Goal: Find specific page/section: Find specific page/section

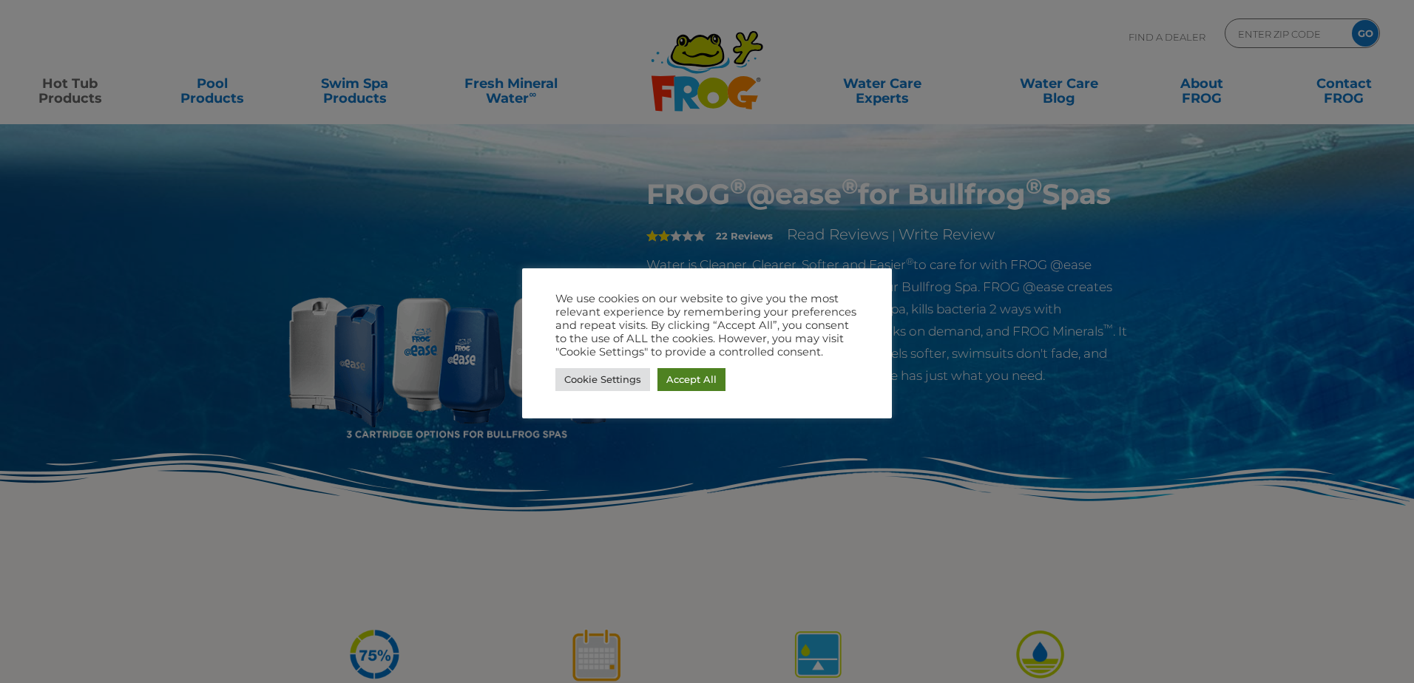
click at [680, 387] on link "Accept All" at bounding box center [691, 379] width 68 height 23
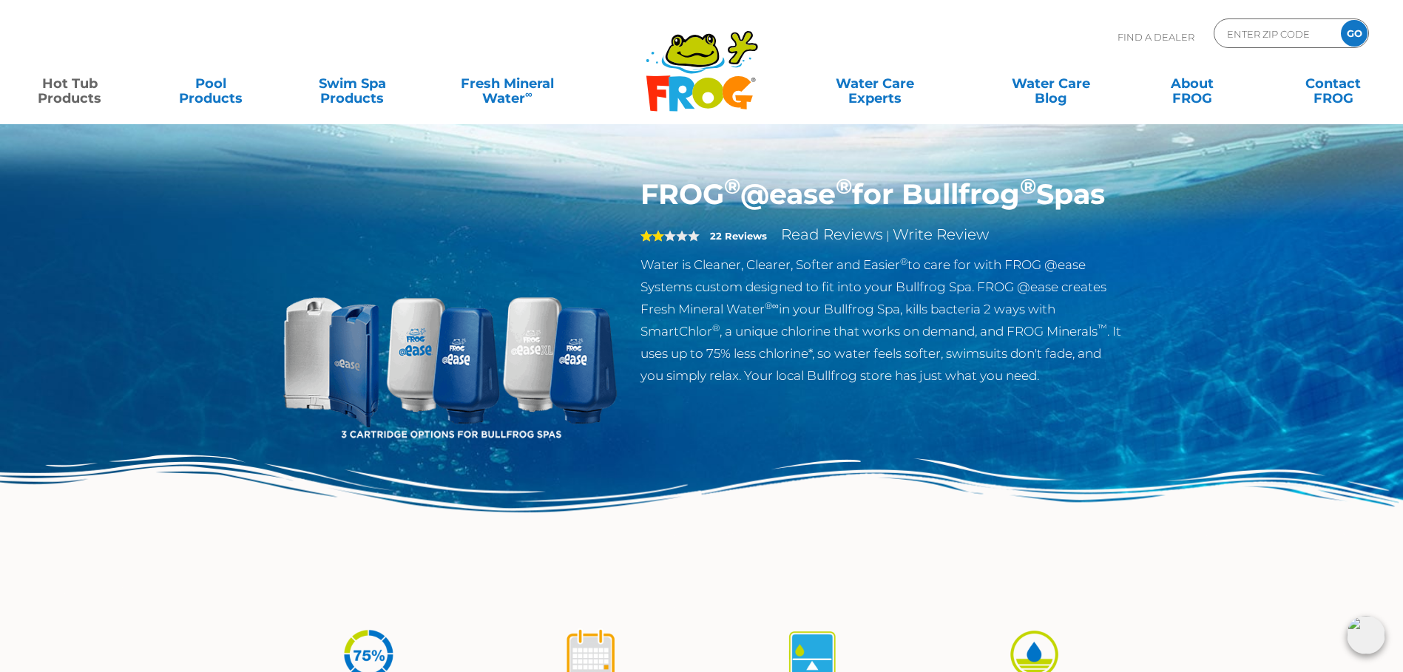
click at [671, 58] on icon at bounding box center [692, 50] width 50 height 30
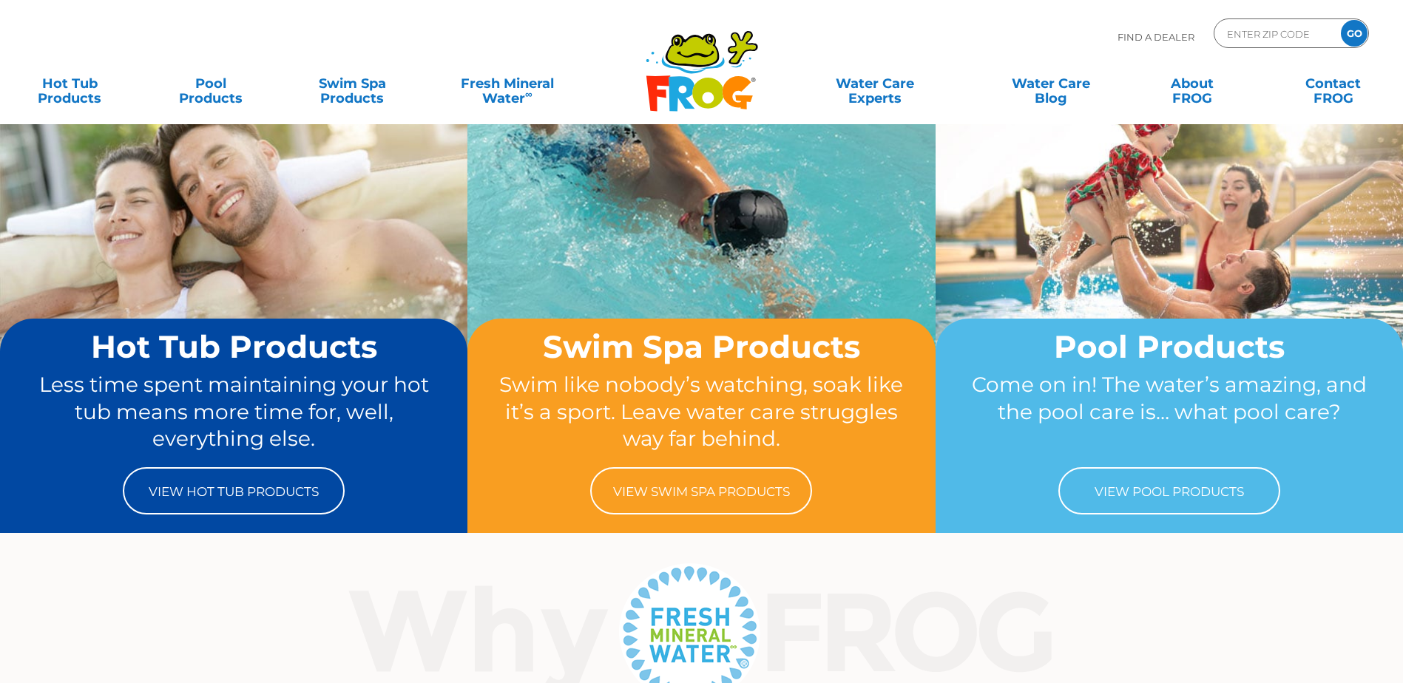
scroll to position [74, 0]
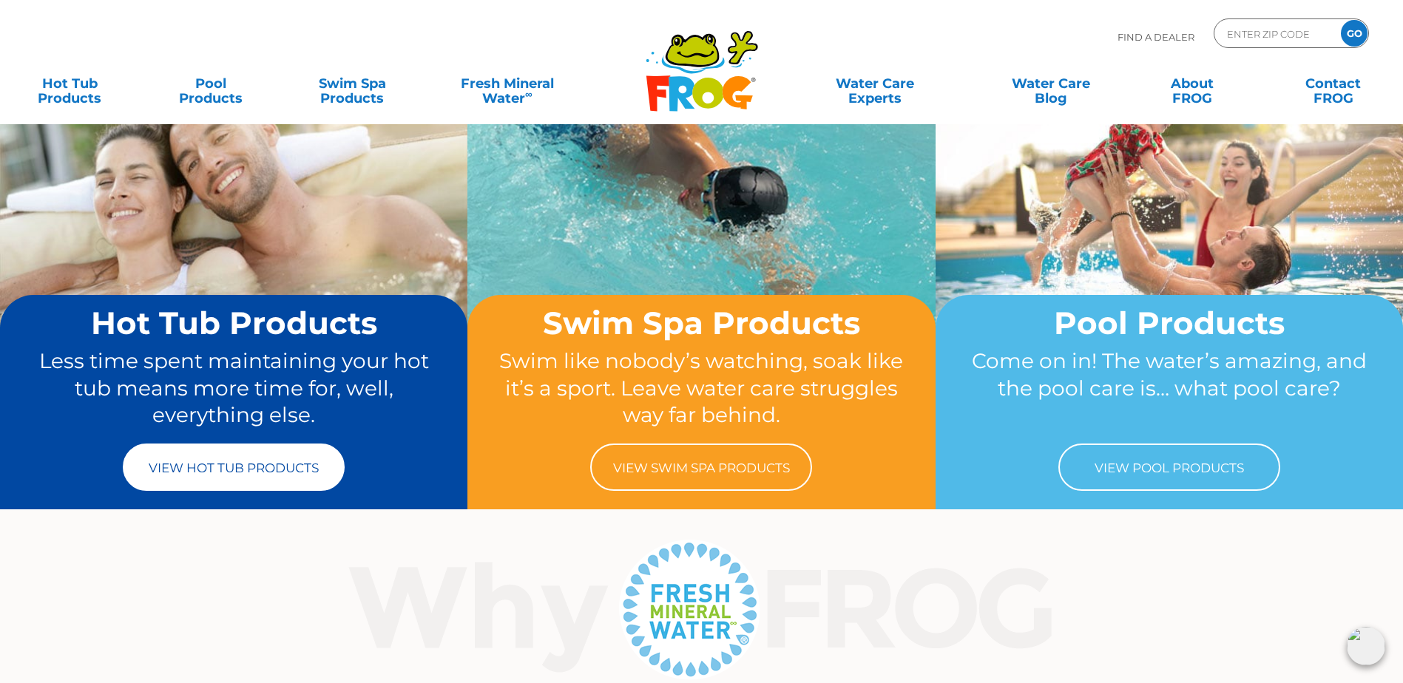
click at [249, 459] on link "View Hot Tub Products" at bounding box center [234, 467] width 222 height 47
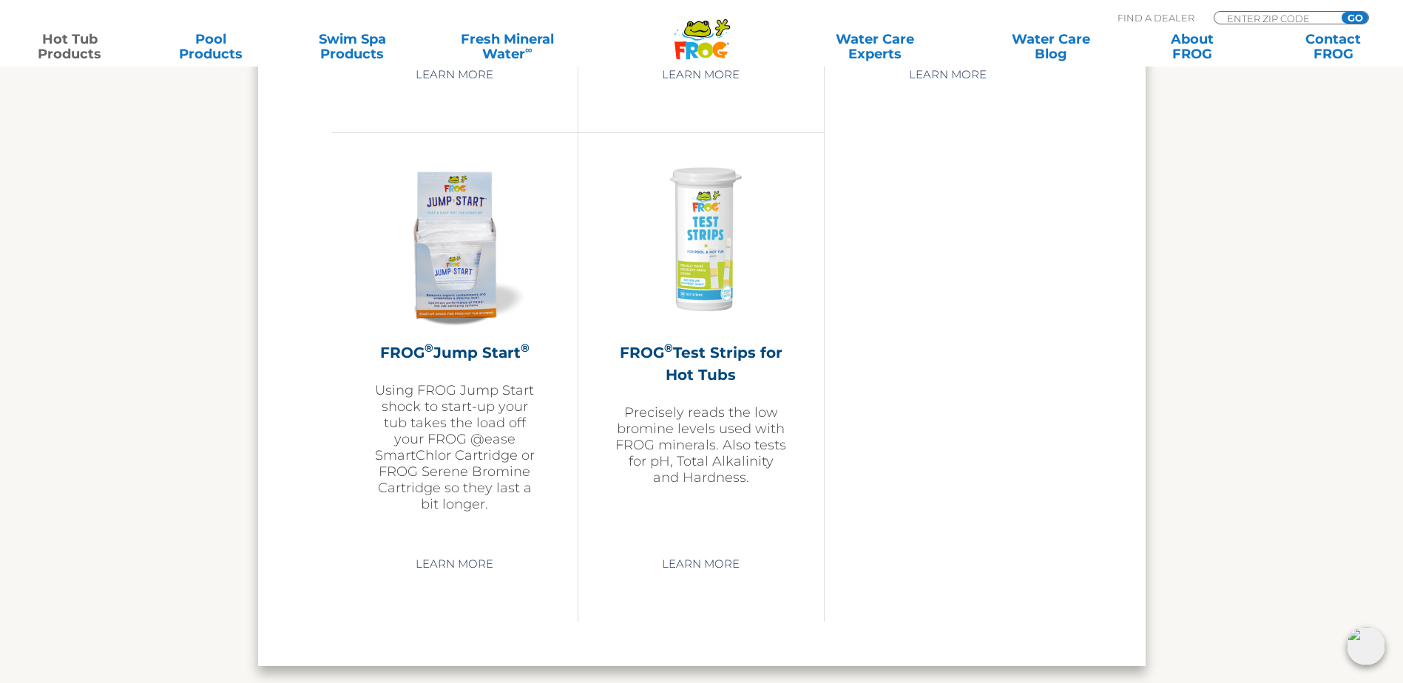
scroll to position [3697, 0]
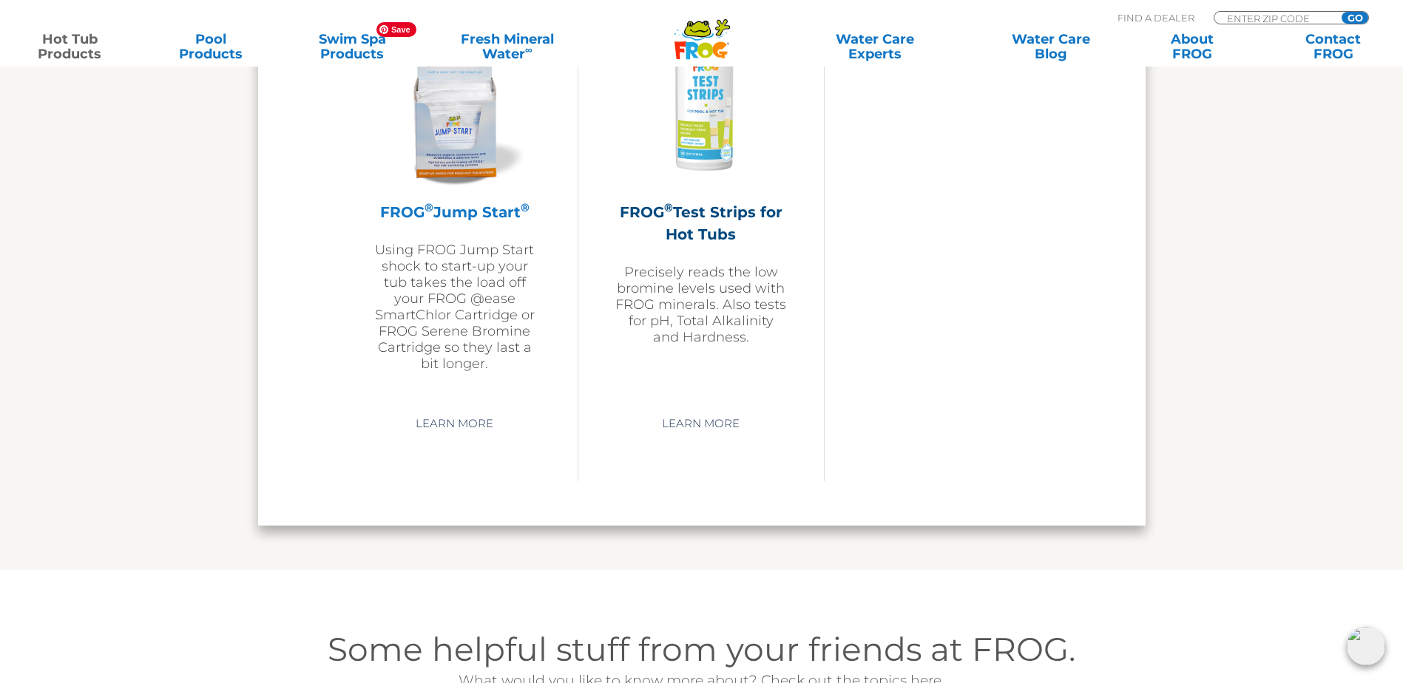
click at [455, 181] on img at bounding box center [455, 101] width 172 height 172
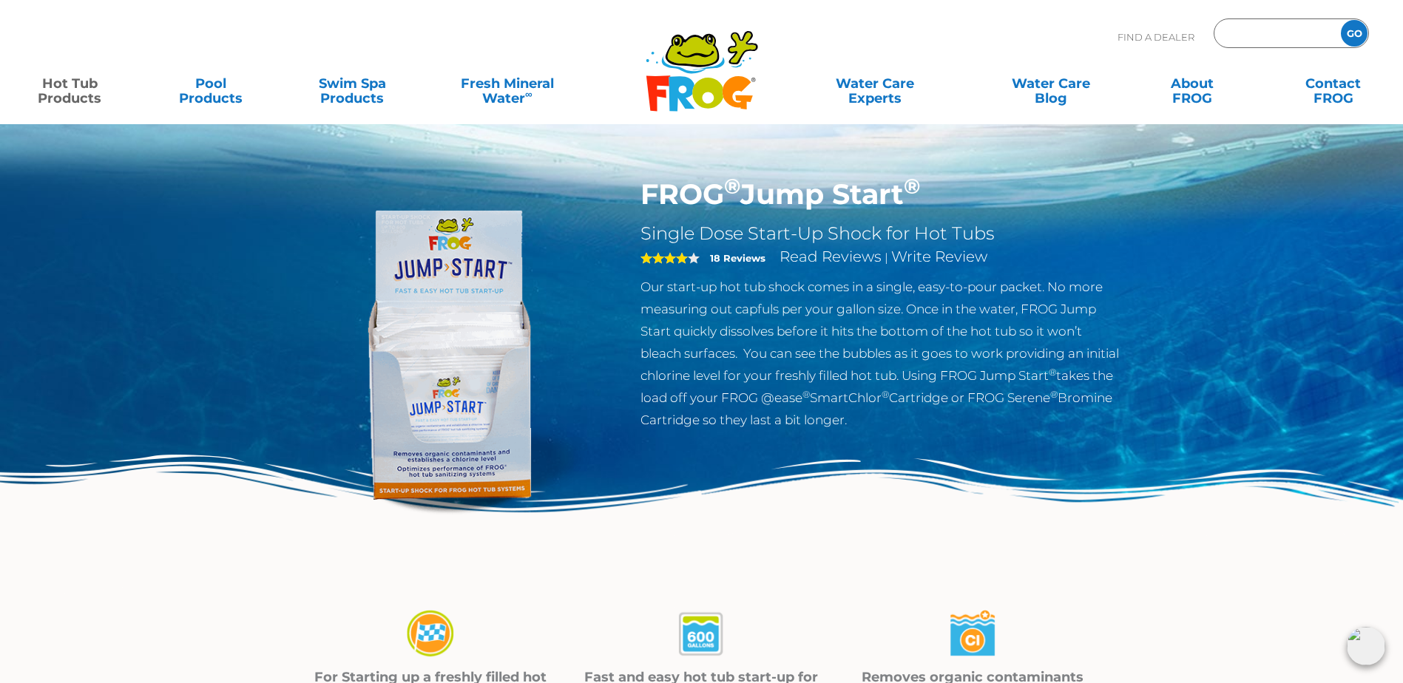
click at [1247, 33] on input "Zip Code Form" at bounding box center [1275, 33] width 100 height 21
type input "29803"
click at [1350, 36] on input "GO" at bounding box center [1353, 33] width 27 height 27
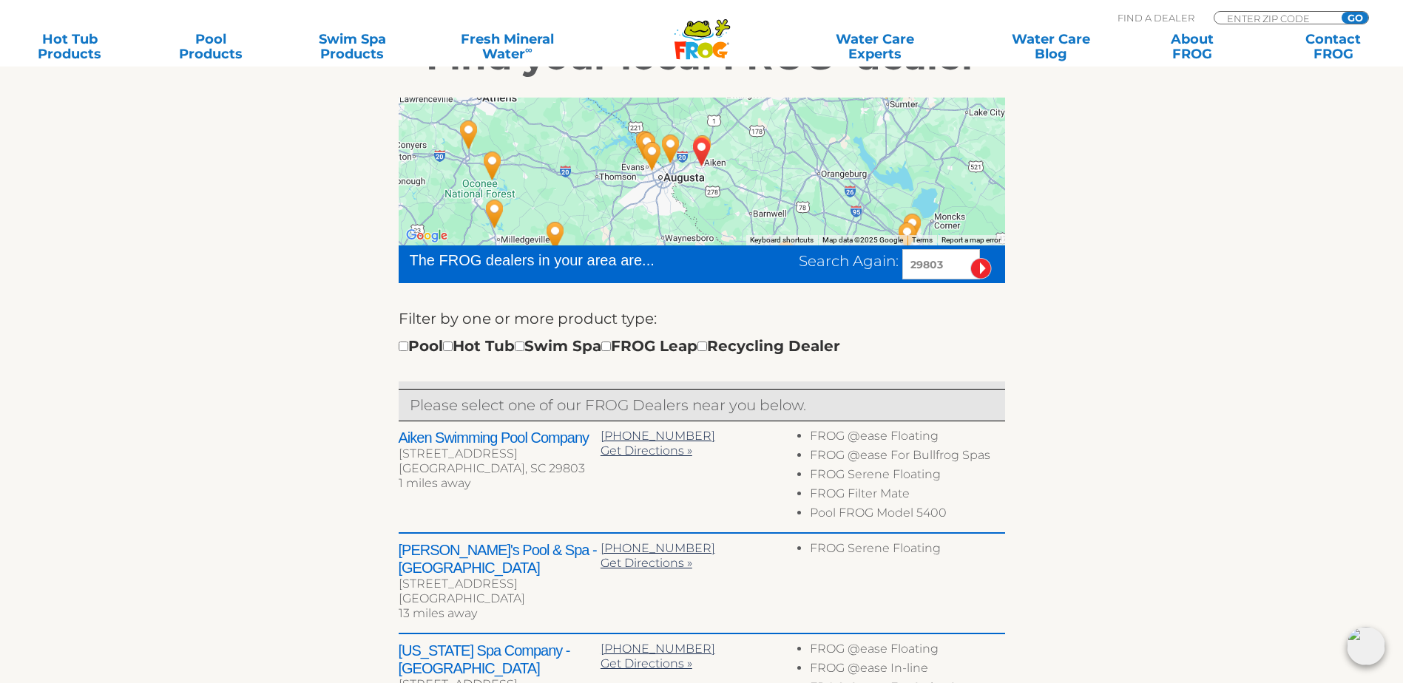
scroll to position [370, 0]
